Goal: Task Accomplishment & Management: Use online tool/utility

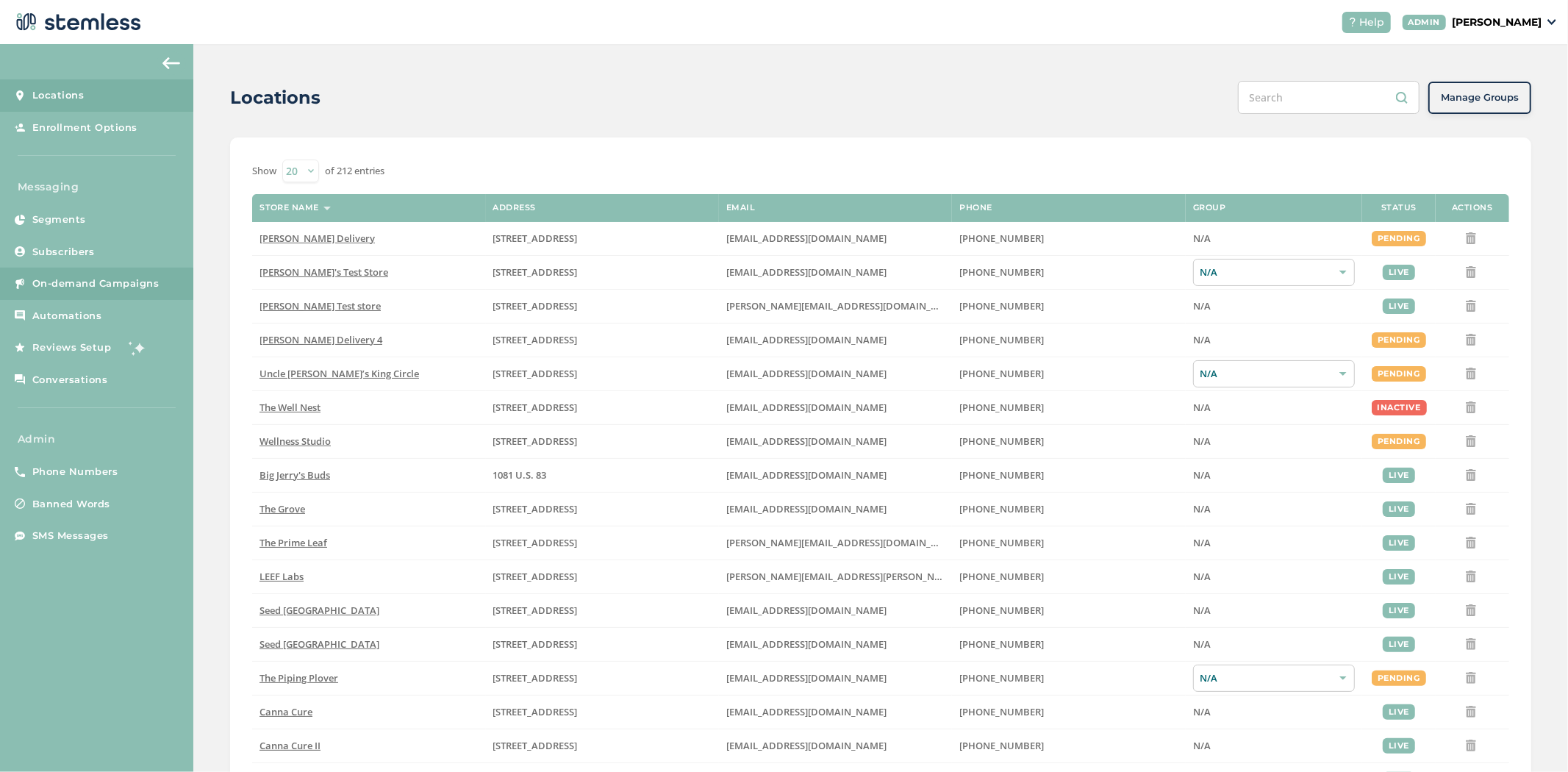
click at [68, 281] on span "On-demand Campaigns" at bounding box center [95, 284] width 127 height 15
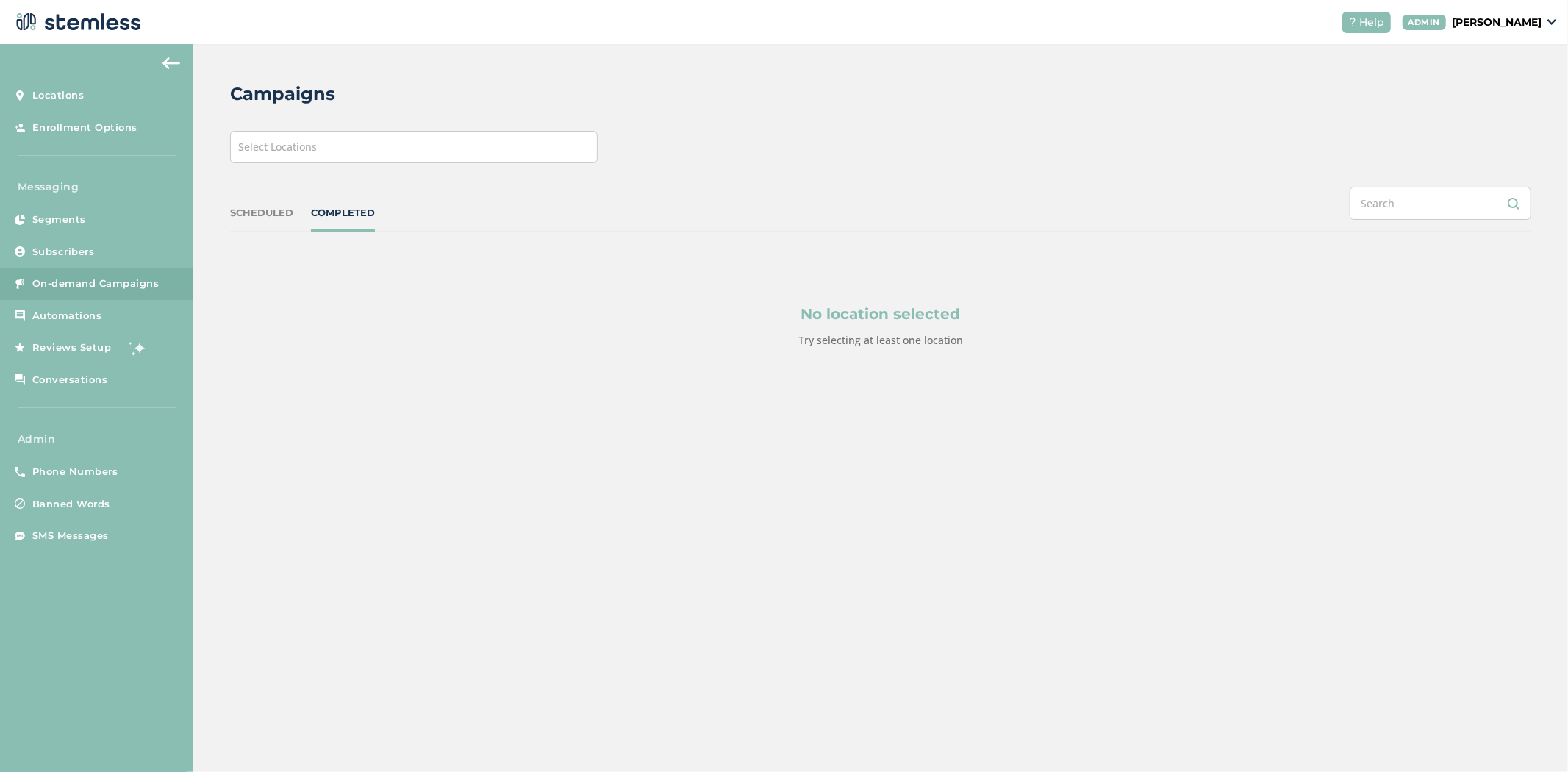
click at [386, 155] on div "Select Locations" at bounding box center [414, 147] width 368 height 32
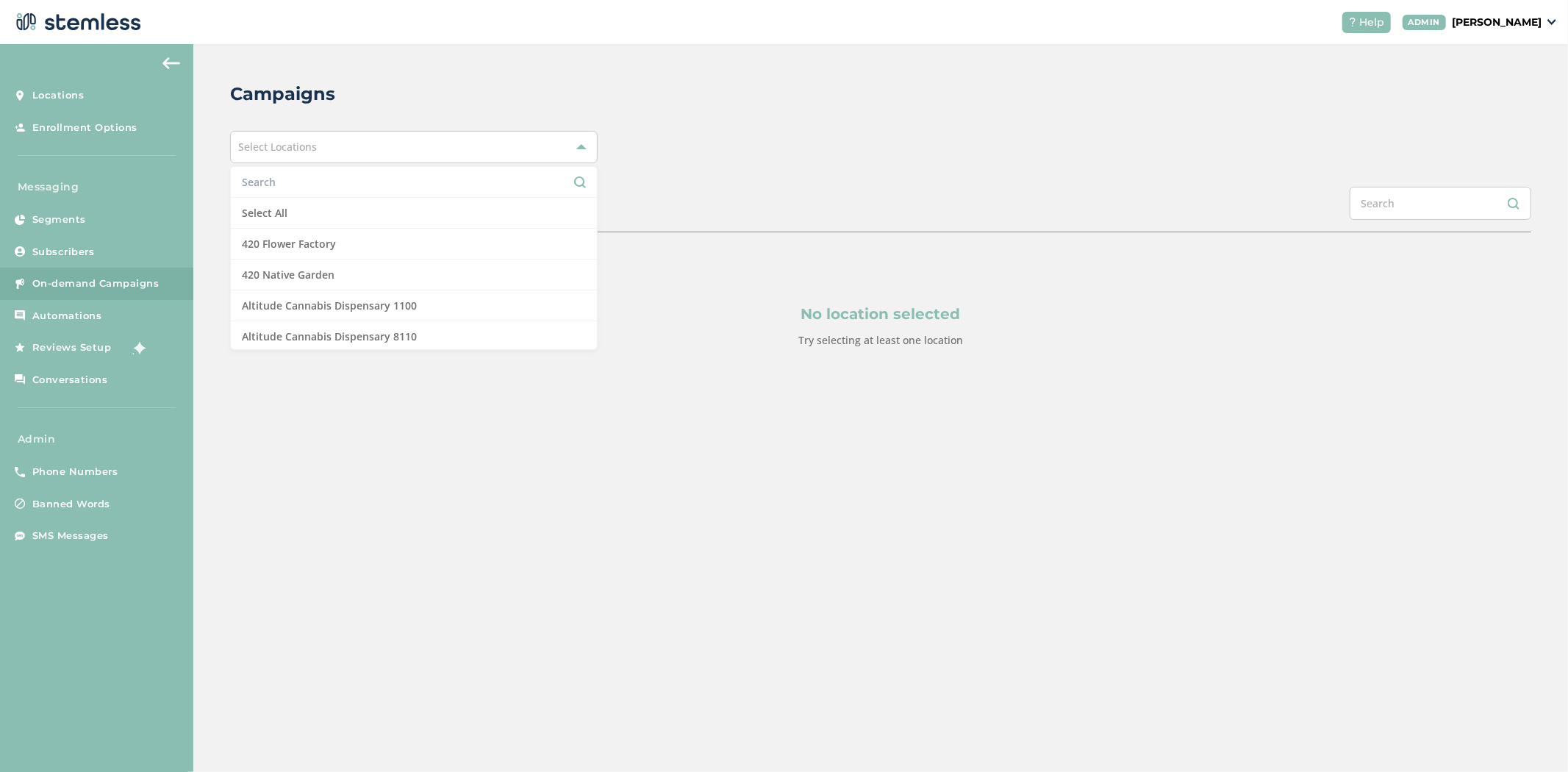
click at [325, 184] on input "text" at bounding box center [413, 182] width 344 height 15
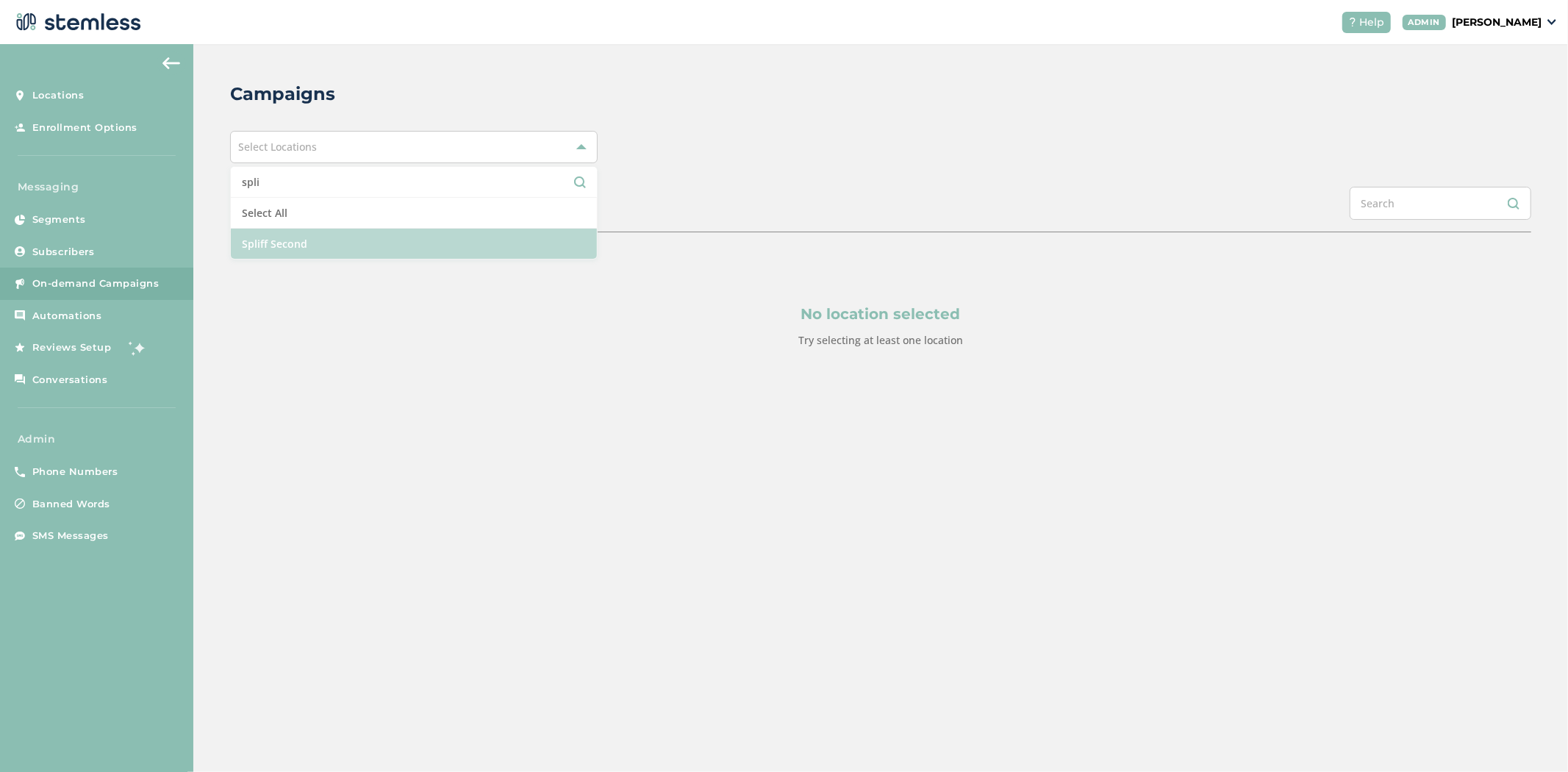
type input "spli"
click at [326, 242] on li "Spliff Second" at bounding box center [414, 243] width 366 height 30
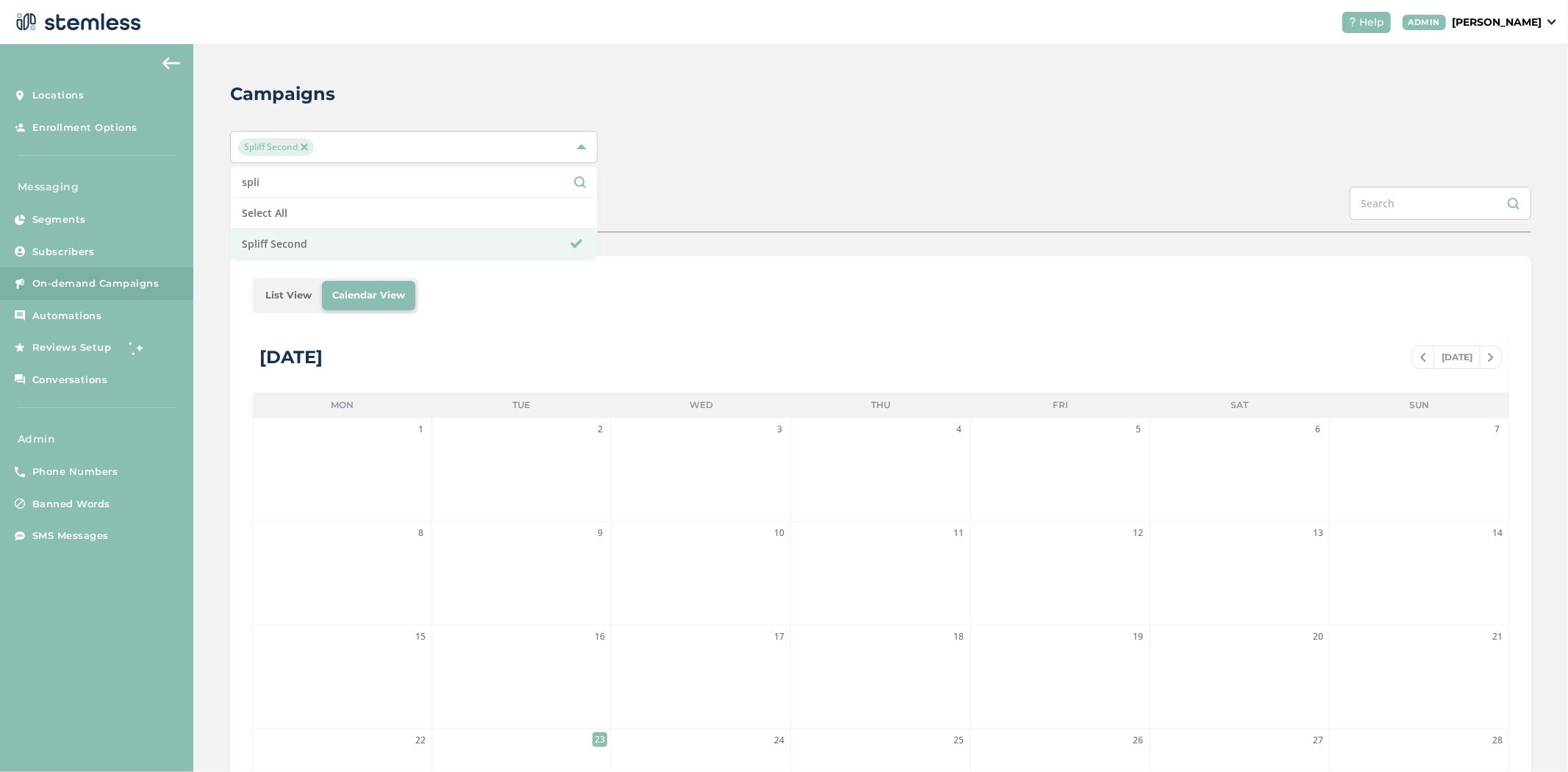
click at [906, 162] on div "Spliff Second spli Select All Spliff Second" at bounding box center [880, 147] width 1301 height 32
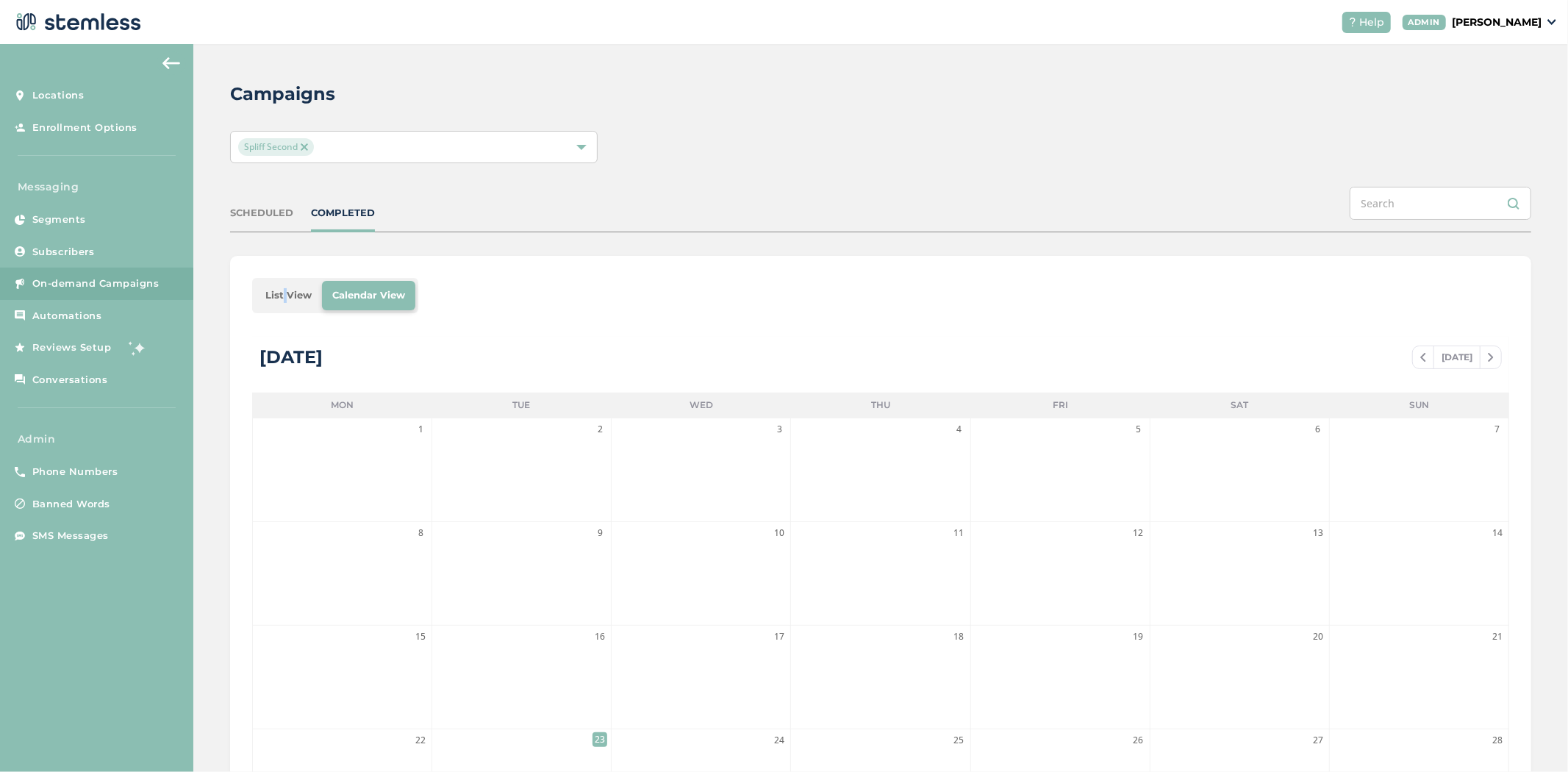
click at [282, 298] on li "List View" at bounding box center [288, 295] width 67 height 29
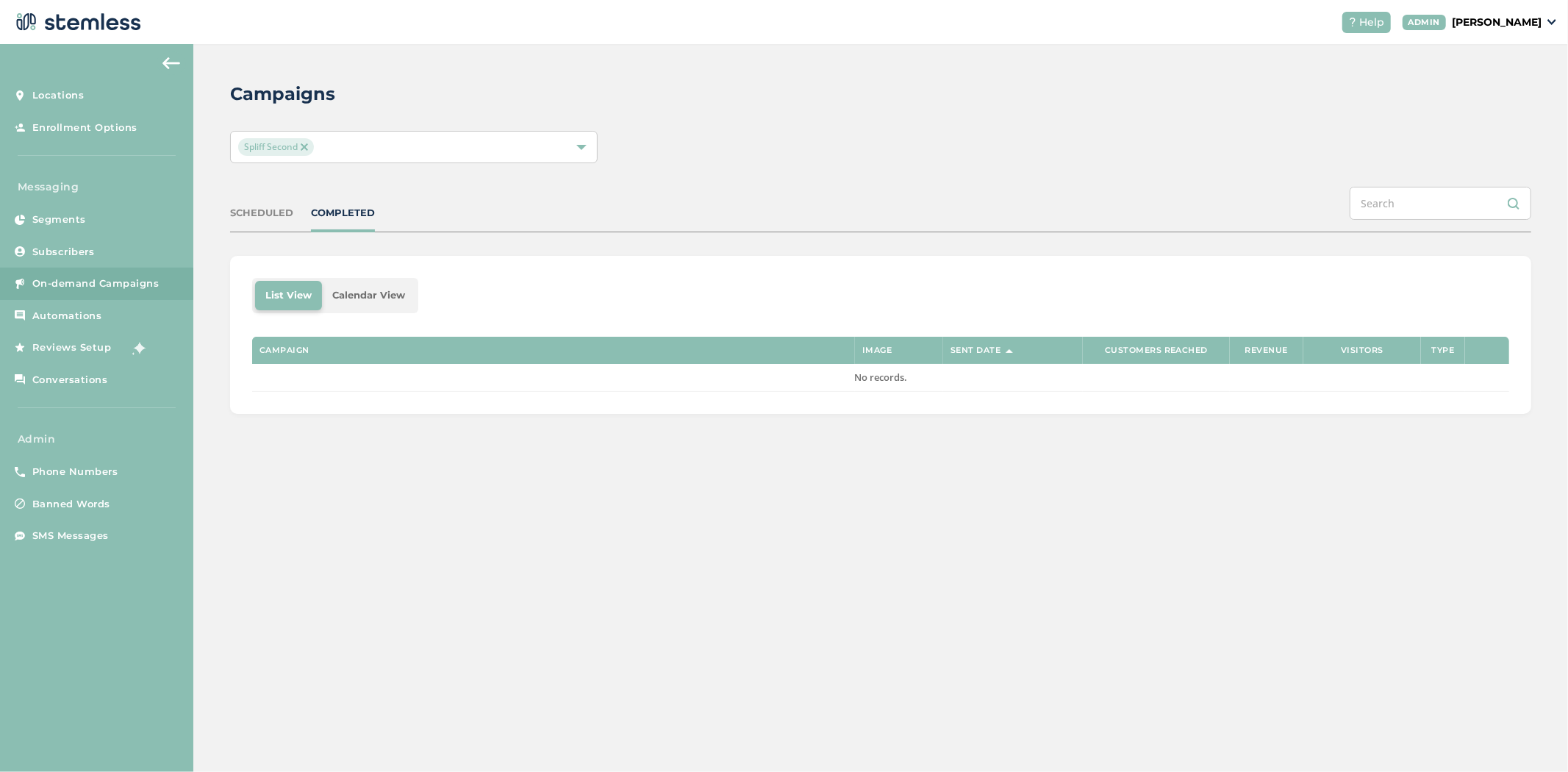
click at [272, 206] on div "SCHEDULED" at bounding box center [261, 213] width 63 height 15
click at [342, 209] on div "COMPLETED" at bounding box center [343, 213] width 64 height 15
